Goal: Task Accomplishment & Management: Manage account settings

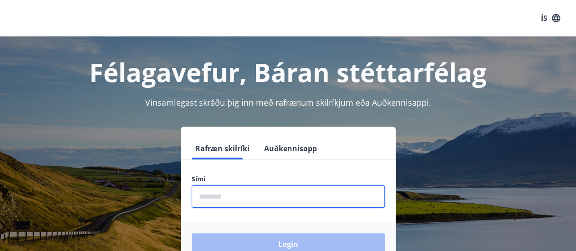
click at [228, 195] on input "phone" at bounding box center [288, 196] width 193 height 22
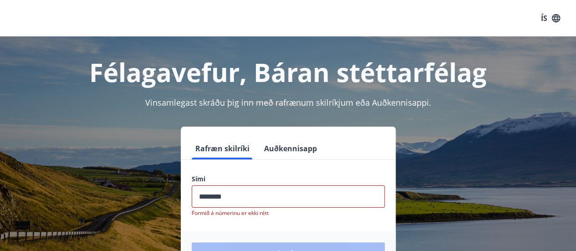
click at [272, 246] on div "Login" at bounding box center [288, 253] width 215 height 44
drag, startPoint x: 241, startPoint y: 195, endPoint x: 181, endPoint y: 196, distance: 60.1
click at [181, 196] on div "Sími ​ Formið á númerinu er ekki rétt" at bounding box center [288, 195] width 215 height 42
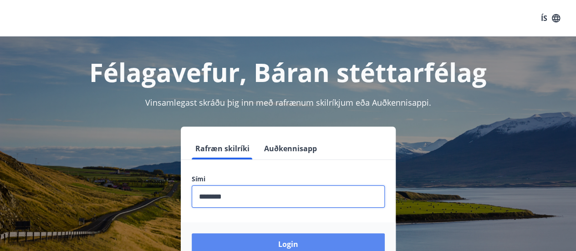
type input "********"
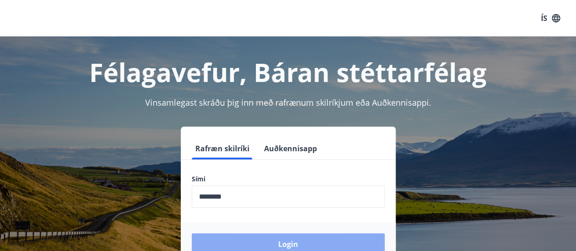
click at [281, 239] on button "Login" at bounding box center [288, 244] width 193 height 22
